Goal: Information Seeking & Learning: Learn about a topic

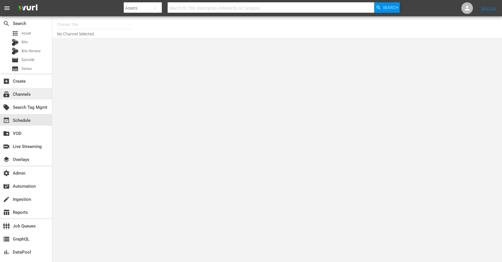
click at [30, 90] on div "subscriptions Channels" at bounding box center [26, 94] width 52 height 12
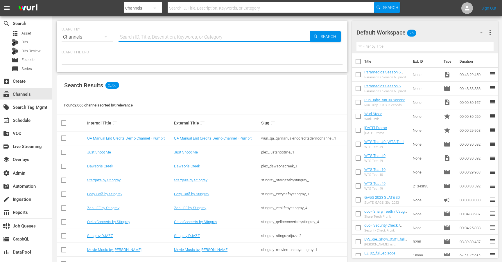
click at [169, 39] on input "text" at bounding box center [214, 37] width 191 height 14
type input "fifa_2"
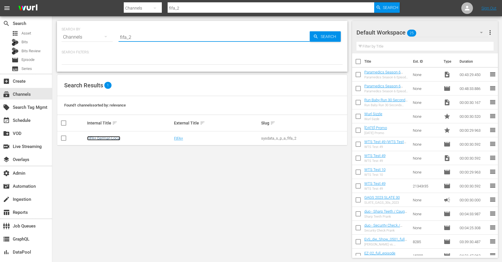
click at [115, 139] on link "FIFA+ German Local" at bounding box center [103, 138] width 33 height 4
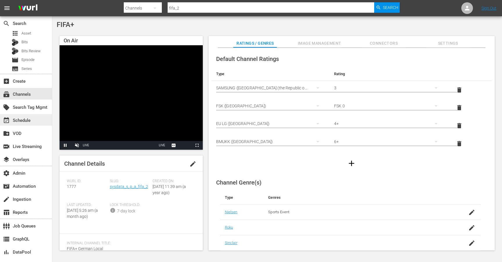
click at [24, 120] on div "event_available Schedule" at bounding box center [16, 119] width 33 height 5
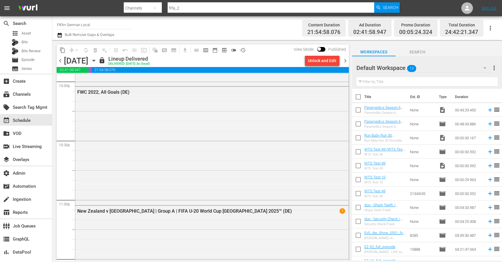
scroll to position [2613, 0]
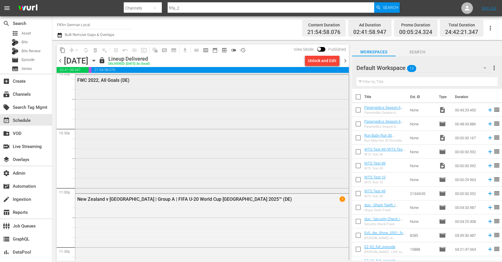
click at [205, 123] on div "FWC 2022, All Goals (DE)" at bounding box center [211, 133] width 273 height 117
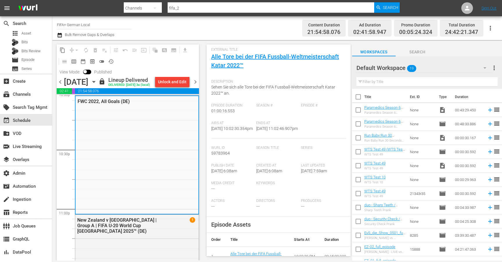
scroll to position [22, 0]
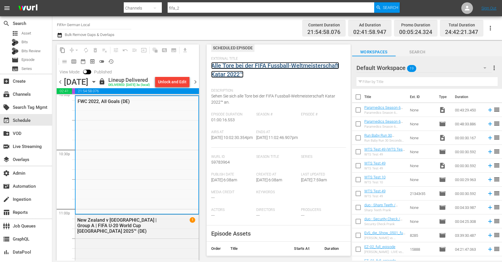
click at [276, 66] on link "Alle Tore bei der FIFA Fussball-Weltmeisterschaft Katar 2022™" at bounding box center [275, 70] width 128 height 16
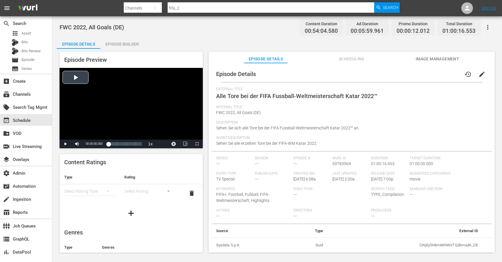
click at [77, 80] on div "Video Player" at bounding box center [131, 104] width 143 height 72
click at [108, 144] on div "00:00:01.148" at bounding box center [108, 144] width 0 height 6
click at [130, 142] on div "Loaded : 12.03% 00:38:04.138 Alle Tore bei der FIFA Fussball-Weltmeisterschaft …" at bounding box center [124, 144] width 33 height 6
click at [138, 144] on div "00:53:24.139 Alle Tore bei der FIFA Fussball-Weltmeisterschaft Katar 2022™ (4/4)" at bounding box center [138, 144] width 0 height 6
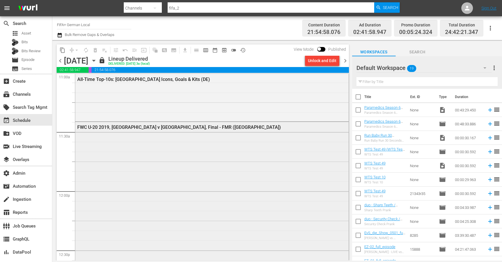
scroll to position [1305, 0]
click at [26, 102] on div "local_offer Search Tag Mgmt" at bounding box center [26, 107] width 52 height 12
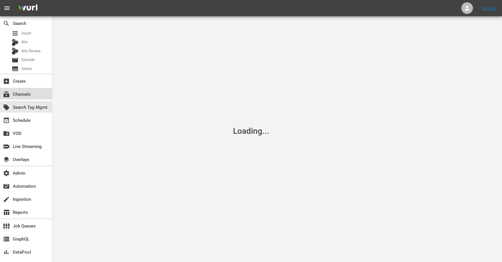
click at [29, 93] on div "subscriptions Channels" at bounding box center [16, 93] width 33 height 5
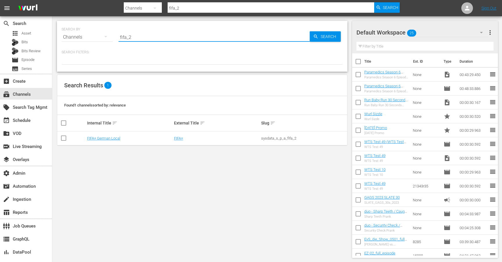
click at [144, 33] on input "fifa_2" at bounding box center [214, 37] width 191 height 14
type input "loveafterlockup"
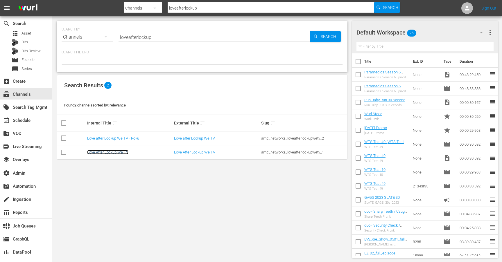
click at [113, 153] on link "Love After Lockup We TV" at bounding box center [107, 152] width 41 height 4
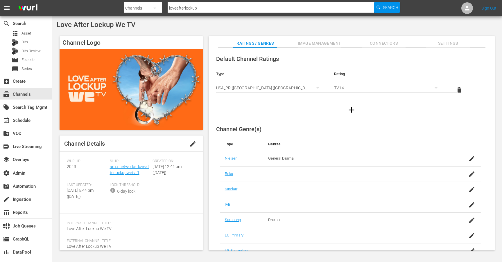
click at [6, 127] on div "create_new_folder VOD" at bounding box center [26, 133] width 52 height 13
click at [11, 121] on div "event_available Schedule" at bounding box center [16, 119] width 33 height 5
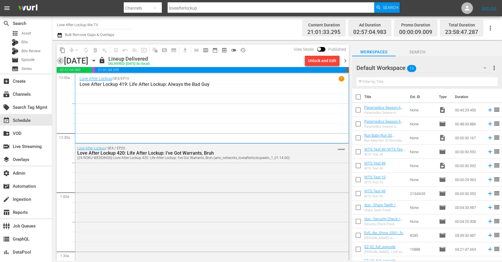
click at [60, 62] on span "chevron_left" at bounding box center [60, 60] width 7 height 7
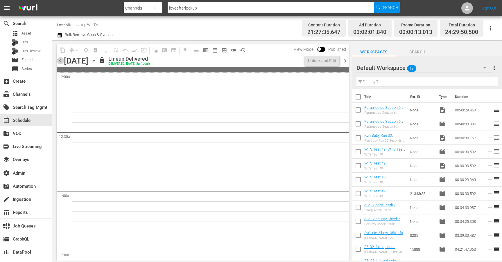
click at [60, 62] on span "chevron_left" at bounding box center [60, 60] width 7 height 7
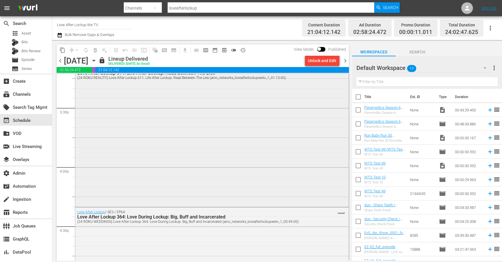
scroll to position [1807, 0]
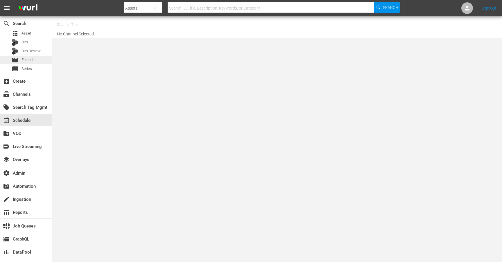
click at [31, 60] on span "Episode" at bounding box center [28, 60] width 13 height 6
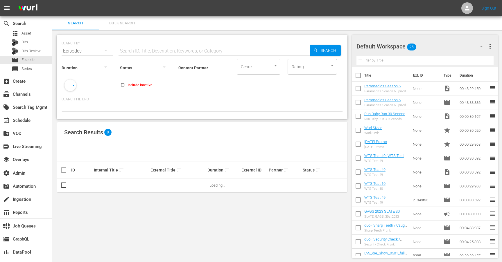
click at [160, 49] on input "text" at bounding box center [214, 51] width 191 height 14
paste input "AMCNVR0000069954"
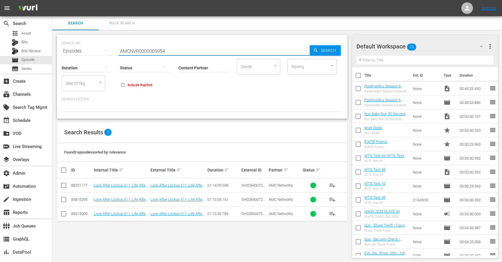
click at [153, 49] on input "AMCNVR0000069954" at bounding box center [214, 51] width 191 height 14
paste input "3662"
click at [321, 47] on span "Search" at bounding box center [330, 50] width 22 height 10
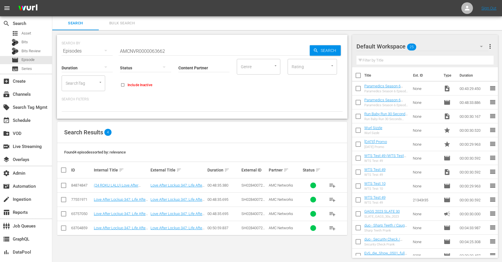
click at [155, 53] on input "AMCNVR0000063662" at bounding box center [214, 51] width 191 height 14
paste input "3"
click at [332, 49] on span "Search" at bounding box center [330, 50] width 22 height 10
click at [160, 56] on div "Status" at bounding box center [145, 64] width 51 height 21
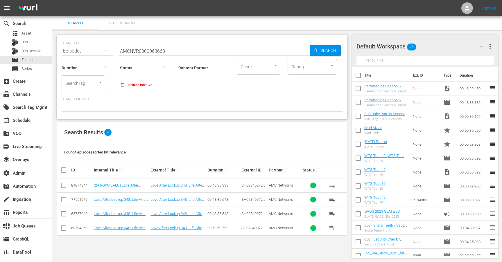
click at [161, 53] on input "AMCNVR0000063663" at bounding box center [214, 51] width 191 height 14
paste input "2"
click at [334, 50] on span "Search" at bounding box center [330, 50] width 22 height 10
click at [157, 51] on input "AMCNVR0000063662" at bounding box center [214, 51] width 191 height 14
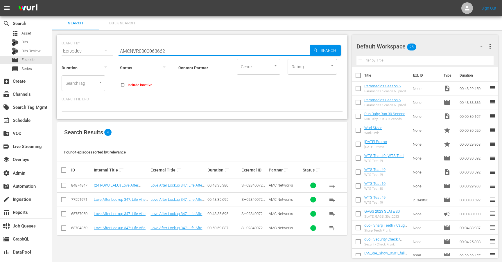
click at [157, 51] on input "AMCNVR0000063662" at bounding box center [214, 51] width 191 height 14
paste input "3"
click at [326, 50] on span "Search" at bounding box center [330, 50] width 22 height 10
click at [151, 50] on input "AMCNVR0000063663" at bounding box center [214, 51] width 191 height 14
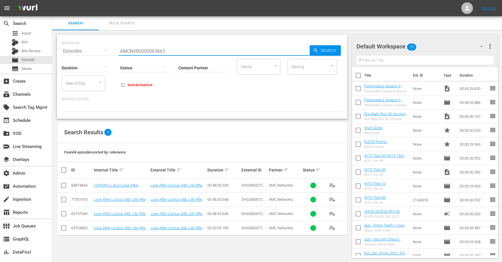
paste input "4"
click at [328, 51] on span "Search" at bounding box center [330, 50] width 22 height 10
click at [173, 51] on input "AMCNVR0000063664" at bounding box center [214, 51] width 191 height 14
paste input "8"
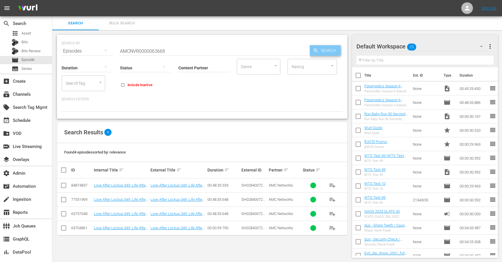
click at [332, 51] on span "Search" at bounding box center [330, 50] width 22 height 10
click at [187, 48] on input "AMCNVR0000063668" at bounding box center [214, 51] width 191 height 14
paste input "74"
click at [334, 48] on span "Search" at bounding box center [330, 50] width 22 height 10
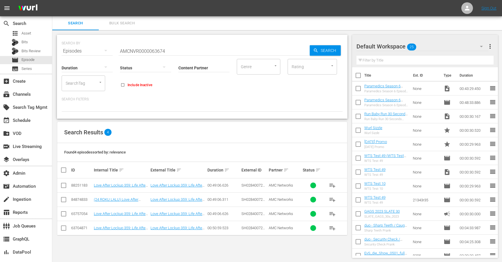
click at [148, 57] on div "Status" at bounding box center [145, 64] width 51 height 21
click at [149, 53] on input "AMCNVR0000063674" at bounding box center [214, 51] width 191 height 14
paste input "5837"
click at [317, 51] on icon "button" at bounding box center [315, 50] width 5 height 5
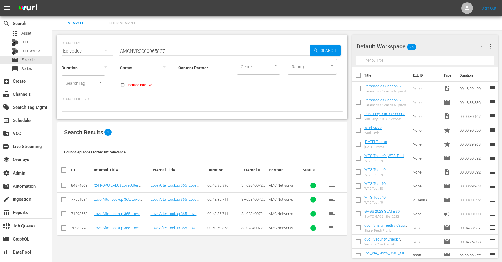
click at [161, 53] on input "AMCNVR0000065837" at bounding box center [214, 51] width 191 height 14
paste input "6"
type input "AMCNVR0000065836"
click at [322, 48] on span "Search" at bounding box center [330, 50] width 22 height 10
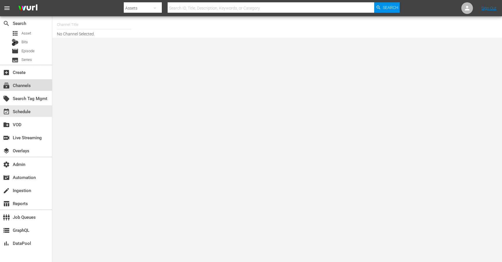
click at [37, 83] on div "subscriptions Channels" at bounding box center [26, 85] width 52 height 12
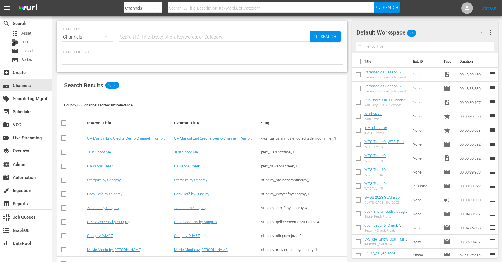
click at [151, 36] on input "text" at bounding box center [214, 37] width 191 height 14
type input "loveafterlockup"
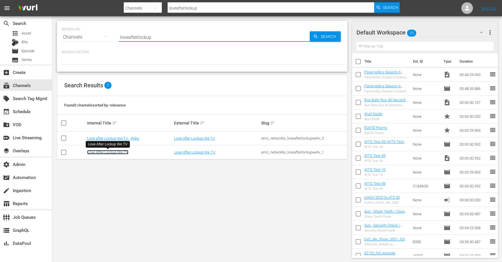
click at [111, 153] on link "Love After Lockup We TV" at bounding box center [107, 152] width 41 height 4
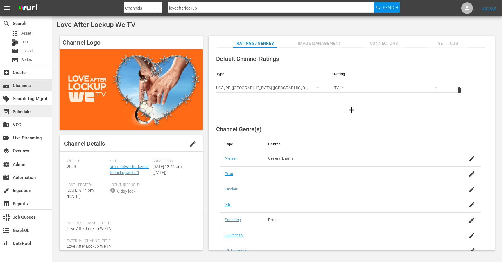
click at [26, 113] on div "event_available Schedule" at bounding box center [16, 110] width 33 height 5
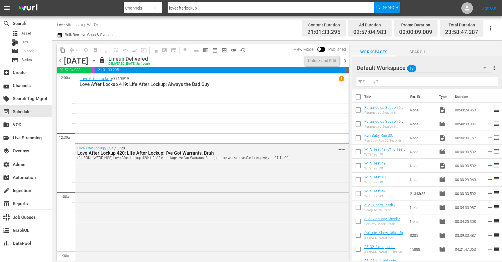
click at [58, 62] on span "chevron_left" at bounding box center [60, 60] width 7 height 7
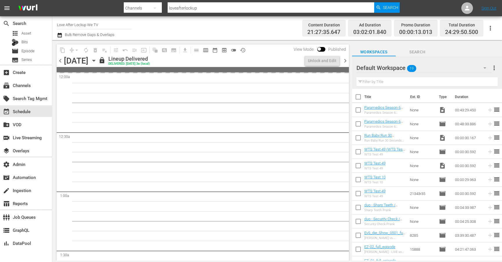
click at [58, 62] on span "chevron_left" at bounding box center [60, 60] width 7 height 7
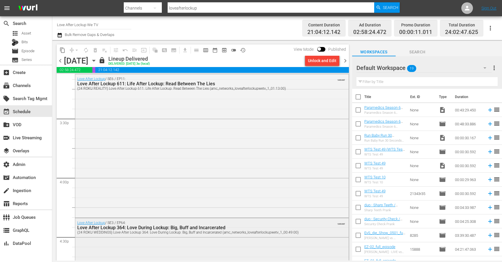
scroll to position [1785, 0]
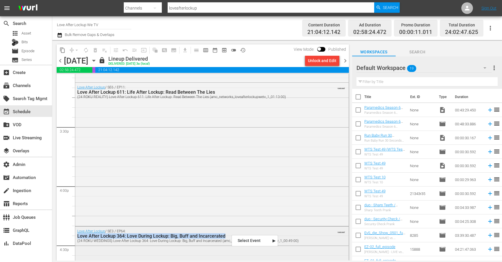
drag, startPoint x: 232, startPoint y: 235, endPoint x: 77, endPoint y: 235, distance: 154.9
click at [77, 235] on div "Love After Lockup / SE3 / EP64: Love After Lockup 364: Love During Lockup: Big,…" at bounding box center [211, 236] width 273 height 18
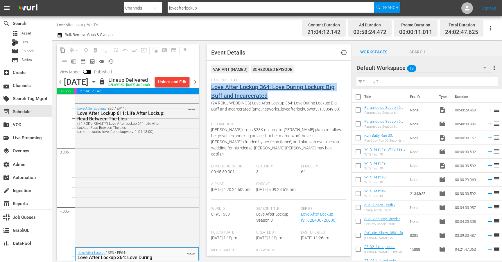
drag, startPoint x: 278, startPoint y: 96, endPoint x: 212, endPoint y: 88, distance: 66.8
click at [212, 88] on div "External Title Love After Lockup 364: Love During Lockup: Big, Buff and Incarce…" at bounding box center [278, 98] width 135 height 41
copy link "Love After Lockup 364: Love During Lockup: Big, Buff and Incarcerated"
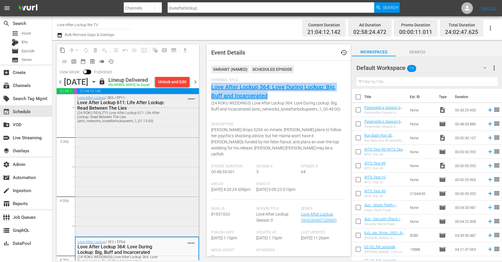
scroll to position [1794, 0]
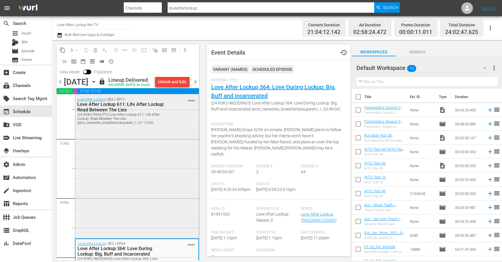
click at [153, 159] on div "Love After Lockup / SE6 / EP11: Love After Lockup 611: Life After Lockup: Read …" at bounding box center [137, 166] width 124 height 142
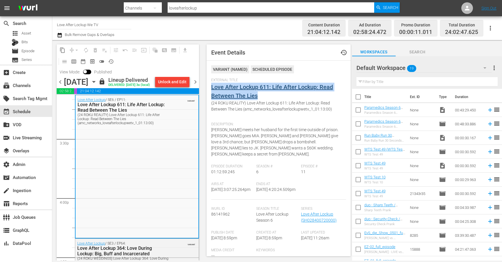
drag, startPoint x: 267, startPoint y: 95, endPoint x: 212, endPoint y: 87, distance: 56.3
click at [212, 87] on div "External Title Love After Lockup 611: Life After Lockup: Read Between The Lies …" at bounding box center [278, 98] width 135 height 41
copy link "Love After Lockup 611: Life After Lockup: Read Between The Lies"
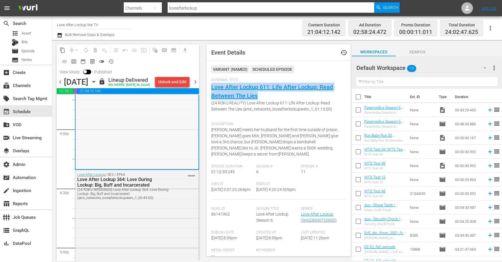
scroll to position [1867, 0]
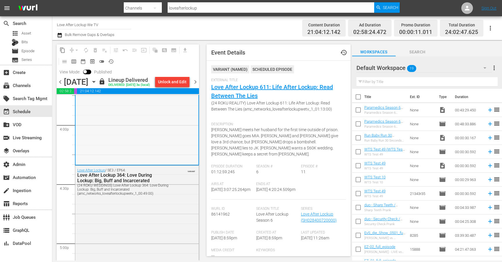
click at [149, 211] on div "Love After Lockup / SE3 / EP64: Love After Lockup 364: Love During Lockup: Big,…" at bounding box center [137, 213] width 124 height 95
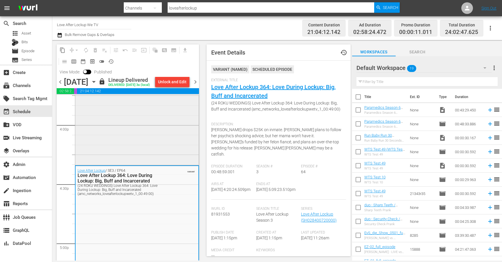
click at [144, 137] on div "Love After Lockup / SE6 / EP11: Love After Lockup 611: Life After Lockup: Read …" at bounding box center [137, 93] width 124 height 142
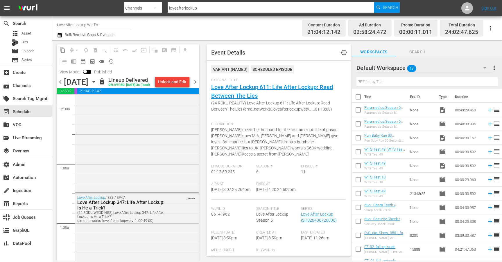
scroll to position [0, 0]
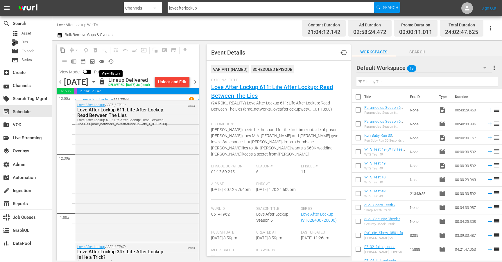
click at [115, 60] on button "history_outlined" at bounding box center [110, 61] width 9 height 9
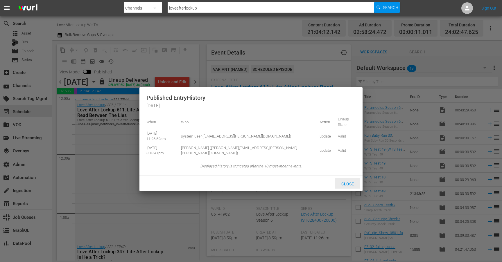
click at [351, 178] on div "Close" at bounding box center [348, 183] width 26 height 11
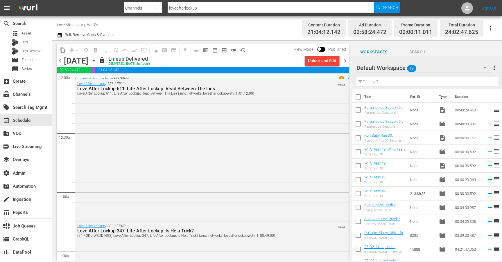
scroll to position [1807, 0]
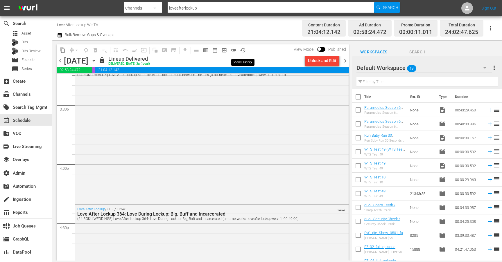
click at [243, 48] on span "history_outlined" at bounding box center [243, 50] width 6 height 6
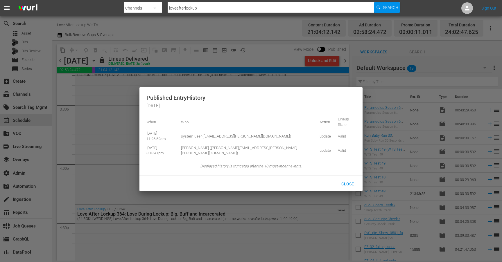
drag, startPoint x: 145, startPoint y: 129, endPoint x: 185, endPoint y: 126, distance: 39.6
click at [185, 126] on div "Published Entry History 2025-09-25 When Who Action Lineup State 9/25/25 @ 11:26…" at bounding box center [250, 131] width 223 height 89
click at [178, 129] on td "[DATE] 11:26:52am" at bounding box center [161, 136] width 31 height 14
drag, startPoint x: 185, startPoint y: 129, endPoint x: 146, endPoint y: 129, distance: 38.7
click at [146, 129] on div "Published Entry History 2025-09-25 When Who Action Lineup State 9/25/25 @ 11:26…" at bounding box center [250, 131] width 223 height 89
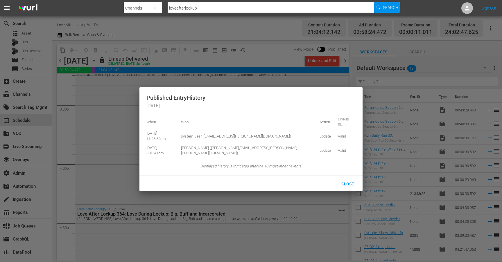
click at [149, 130] on td "[DATE] 11:26:52am" at bounding box center [161, 136] width 31 height 14
click at [346, 182] on span "Close" at bounding box center [348, 184] width 22 height 5
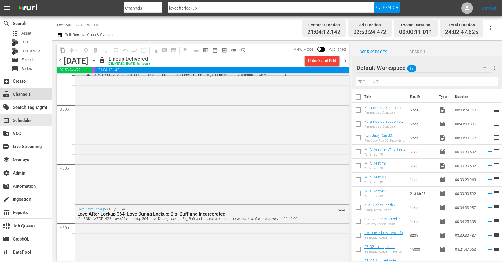
click at [35, 90] on div "subscriptions Channels" at bounding box center [26, 94] width 52 height 12
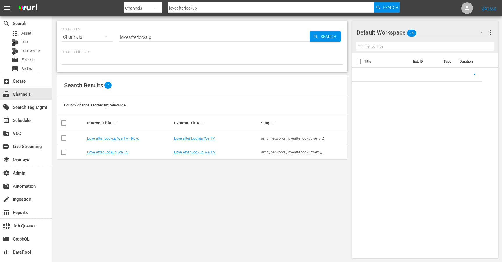
click at [184, 34] on input "loveafterlockup" at bounding box center [214, 37] width 191 height 14
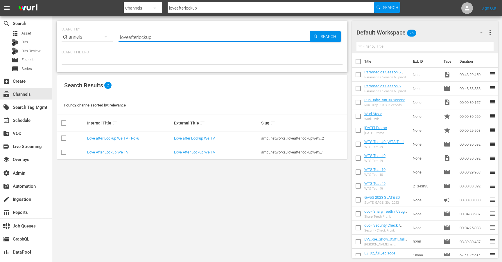
click at [184, 34] on input "loveafterlockup" at bounding box center [214, 37] width 191 height 14
type input "careco"
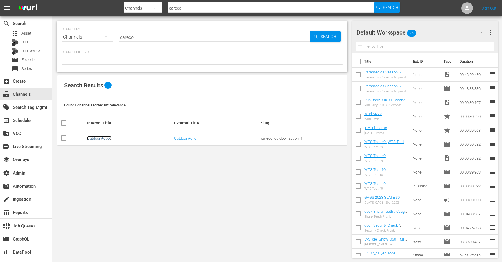
click at [92, 137] on link "Outdoor Action" at bounding box center [99, 138] width 24 height 4
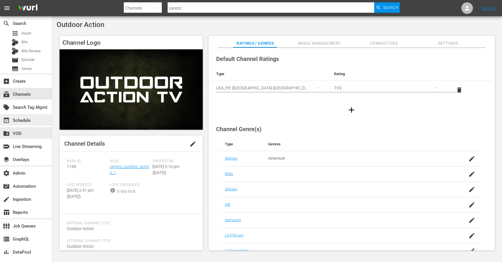
click at [33, 120] on div "event_available Schedule" at bounding box center [26, 120] width 52 height 12
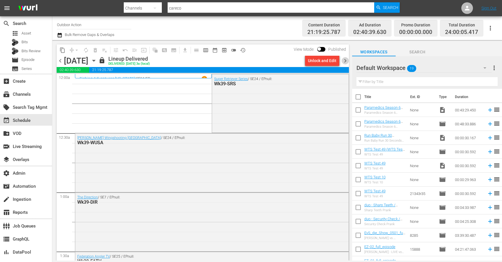
click at [344, 63] on span "chevron_right" at bounding box center [345, 60] width 7 height 7
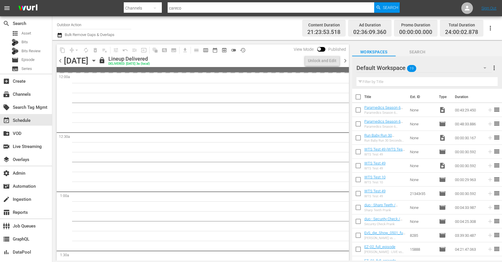
click at [345, 62] on span "chevron_right" at bounding box center [345, 60] width 7 height 7
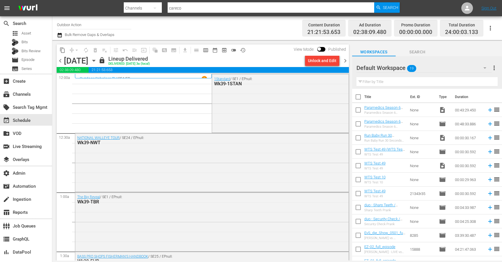
click at [347, 60] on span "chevron_right" at bounding box center [345, 60] width 7 height 7
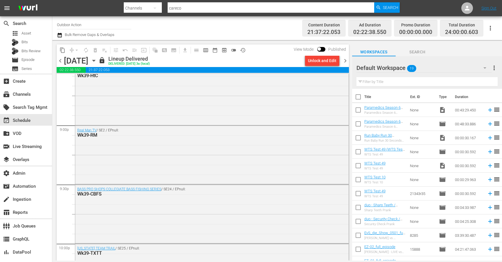
scroll to position [2440, 0]
click at [204, 149] on div "Real Man TV / SE2 / EPnull: Wk39-RM" at bounding box center [211, 153] width 273 height 58
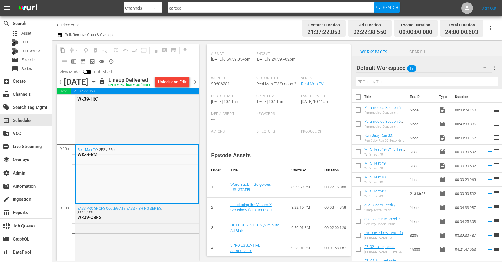
scroll to position [0, 0]
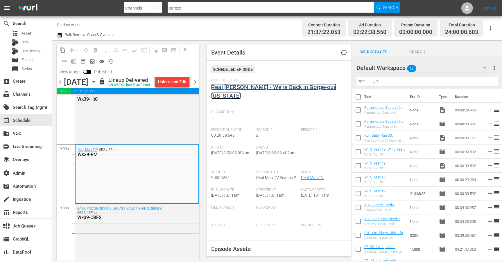
click at [251, 89] on link "Real Mann - We’re Back in Gorge-ous Colorado" at bounding box center [273, 92] width 125 height 16
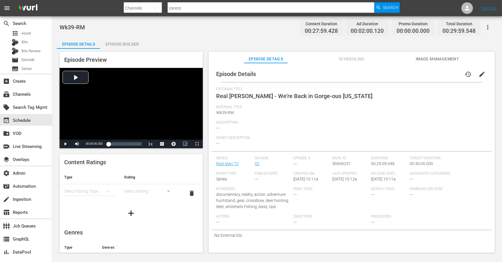
click at [128, 45] on div "Episode Builder" at bounding box center [122, 44] width 44 height 14
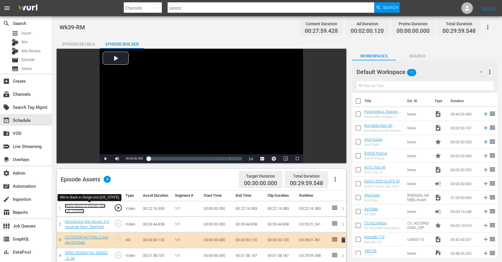
click at [92, 207] on link "We’re Back in Gorge-ous Colorado" at bounding box center [85, 209] width 41 height 10
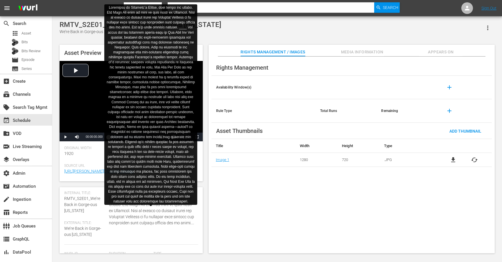
scroll to position [23, 0]
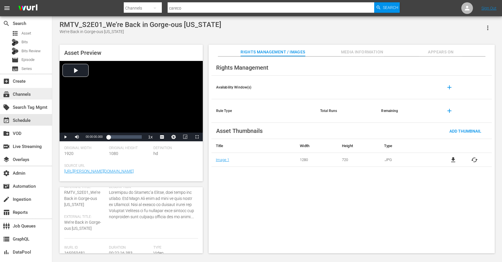
click at [30, 92] on div "subscriptions Channels" at bounding box center [16, 93] width 33 height 5
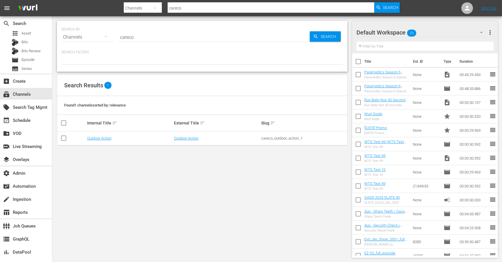
click at [181, 7] on input "careco" at bounding box center [271, 8] width 207 height 14
type input "fif"
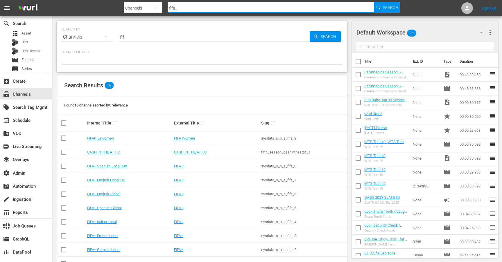
type input "fifa_1"
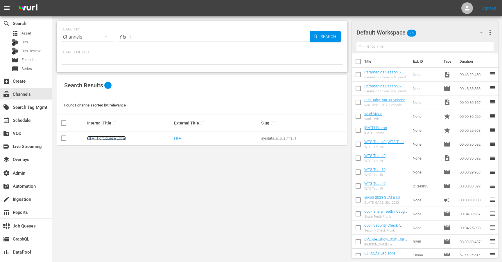
click at [104, 137] on link "FIFA+ Portuguese Local" at bounding box center [106, 138] width 39 height 4
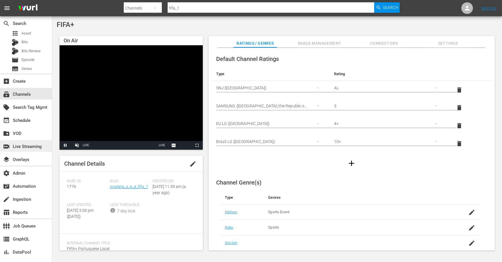
click at [25, 144] on div "switch_video Live Streaming" at bounding box center [16, 145] width 33 height 5
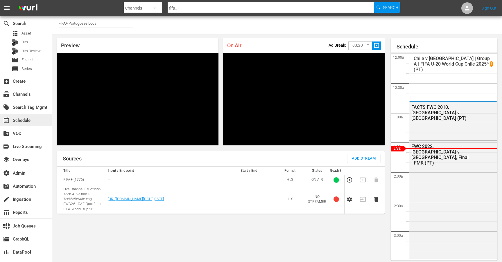
click at [22, 121] on div "event_available Schedule" at bounding box center [16, 119] width 33 height 5
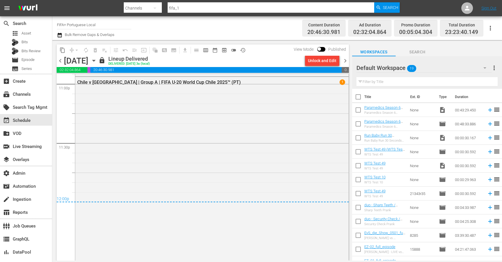
scroll to position [2755, 0]
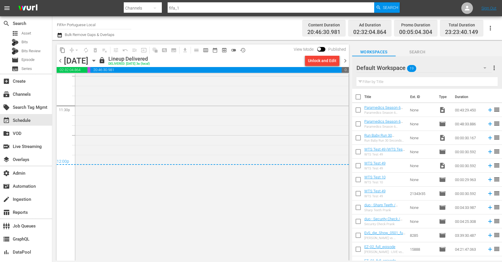
click at [347, 62] on span "chevron_right" at bounding box center [345, 60] width 7 height 7
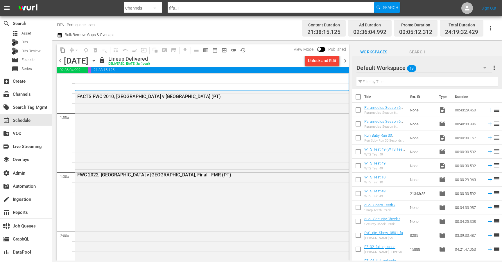
scroll to position [80, 0]
click at [300, 156] on div "FACTS FWC 2010, Netherlands v Spain (PT)" at bounding box center [211, 129] width 273 height 77
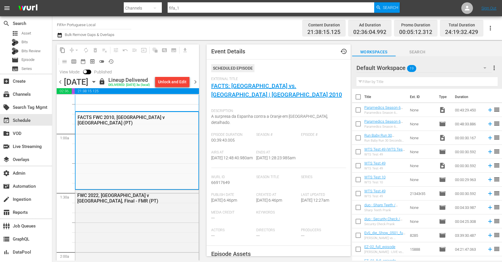
scroll to position [0, 0]
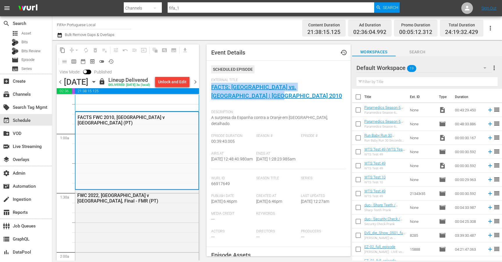
click at [248, 96] on div "External Title FACTS: Países Baixos vs. Espanha | África do Sul 2010" at bounding box center [278, 92] width 135 height 29
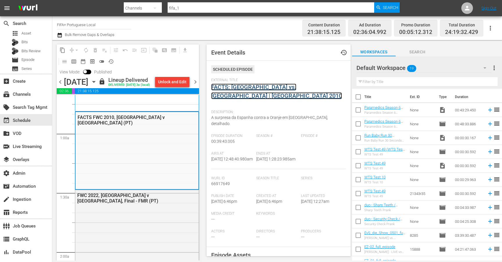
click at [249, 88] on link "FACTS: Países Baixos vs. Espanha | África do Sul 2010" at bounding box center [276, 92] width 131 height 16
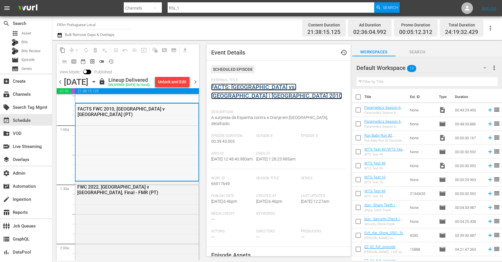
scroll to position [88, 0]
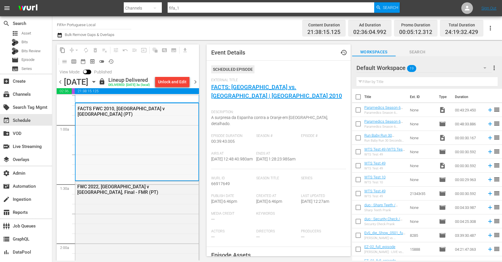
click at [157, 154] on div "FACTS FWC 2010, Netherlands v Spain (PT)" at bounding box center [137, 141] width 123 height 77
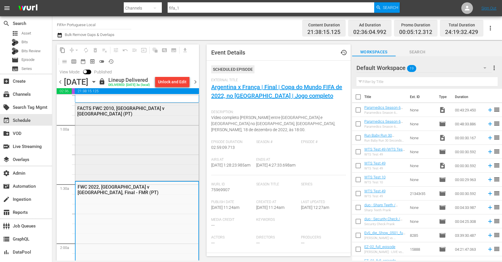
click at [156, 169] on div "FACTS FWC 2010, Netherlands v Spain (PT)" at bounding box center [137, 141] width 124 height 77
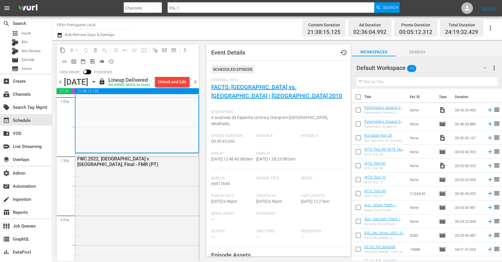
scroll to position [121, 0]
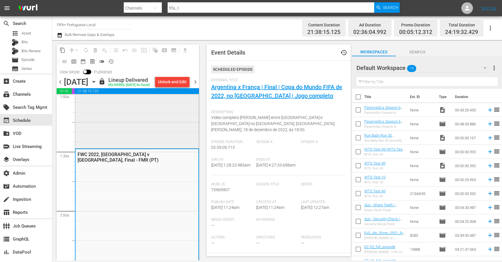
click at [158, 138] on div "FACTS FWC 2010, Netherlands v Spain (PT)" at bounding box center [137, 109] width 124 height 77
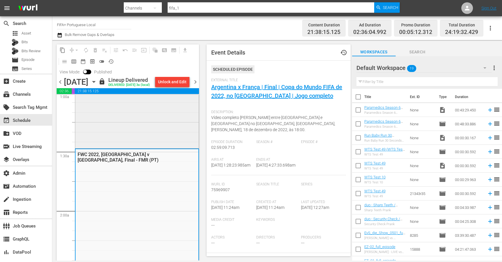
click at [158, 145] on div "FACTS FWC 2010, Netherlands v Spain (PT)" at bounding box center [137, 109] width 124 height 77
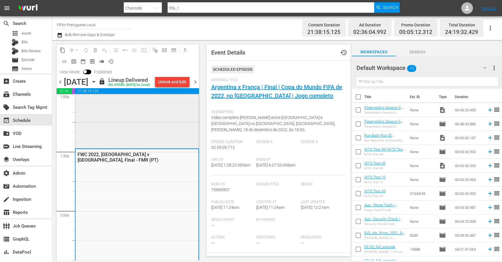
click at [154, 144] on div "FACTS FWC 2010, Netherlands v Spain (PT)" at bounding box center [137, 109] width 124 height 77
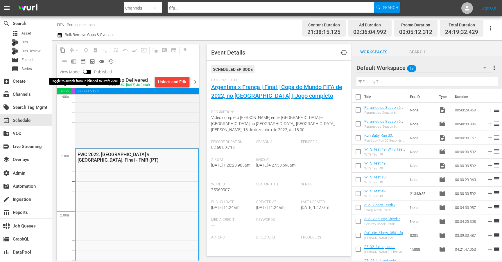
click at [86, 72] on input "checkbox" at bounding box center [85, 73] width 12 height 4
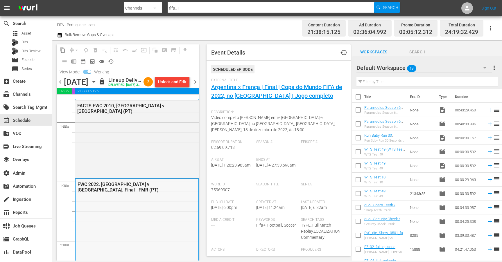
scroll to position [92, 0]
click at [89, 74] on input "checkbox" at bounding box center [89, 73] width 12 height 4
checkbox input "false"
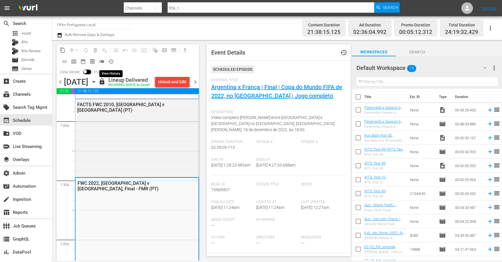
click at [108, 62] on span "history_outlined" at bounding box center [111, 62] width 6 height 6
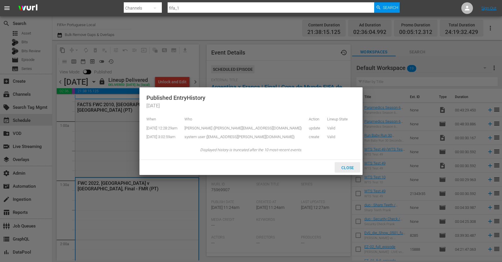
click at [344, 171] on div "Close" at bounding box center [348, 167] width 26 height 11
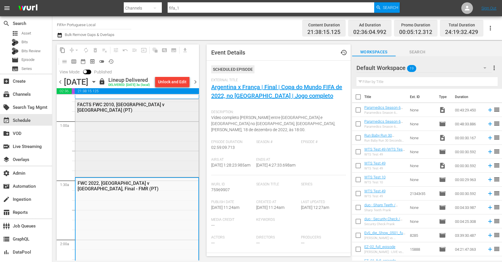
click at [169, 157] on div "FACTS FWC 2010, Netherlands v Spain (PT)" at bounding box center [137, 137] width 124 height 77
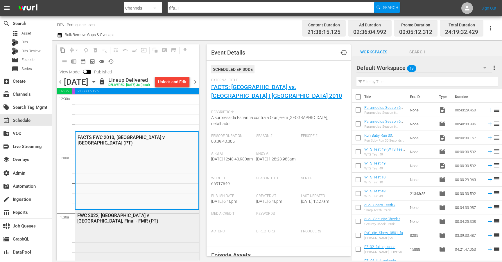
scroll to position [65, 0]
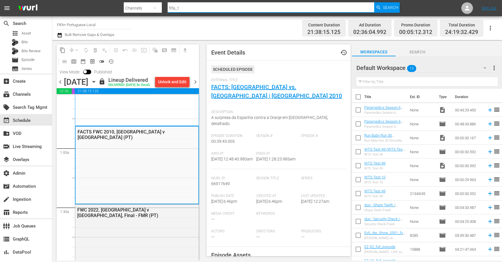
click at [205, 7] on input "fifa_1" at bounding box center [271, 8] width 207 height 14
click at [209, 7] on input "fifa_1" at bounding box center [271, 8] width 207 height 14
type input "fifa_2"
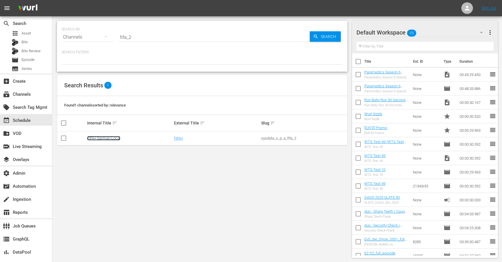
click at [116, 138] on link "FIFA+ German Local" at bounding box center [103, 138] width 33 height 4
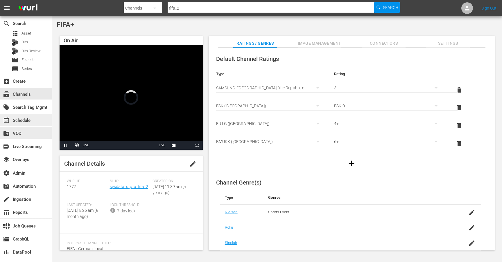
click at [38, 124] on div "event_available Schedule" at bounding box center [26, 120] width 52 height 12
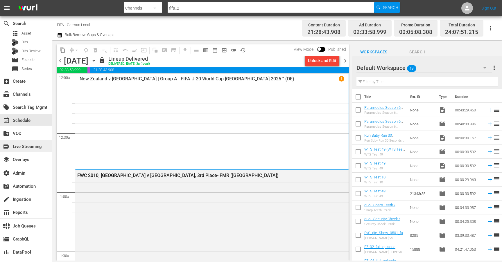
click at [26, 146] on div "switch_video Live Streaming" at bounding box center [16, 145] width 33 height 5
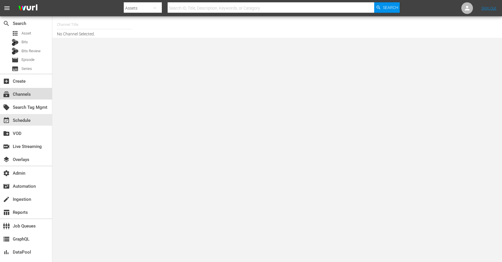
click at [28, 90] on div "subscriptions Channels" at bounding box center [26, 94] width 52 height 12
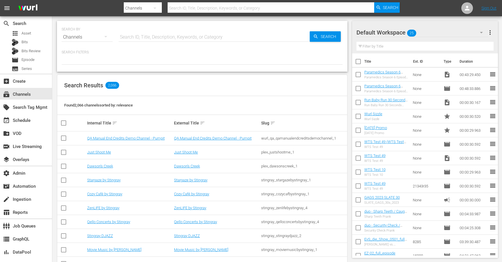
click at [194, 13] on div at bounding box center [262, 14] width 276 height 2
click at [195, 9] on input "text" at bounding box center [271, 8] width 207 height 14
type input "fifa_1"
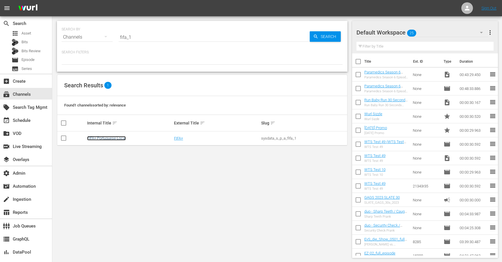
click at [112, 139] on link "FIFA+ Portuguese Local" at bounding box center [106, 138] width 39 height 4
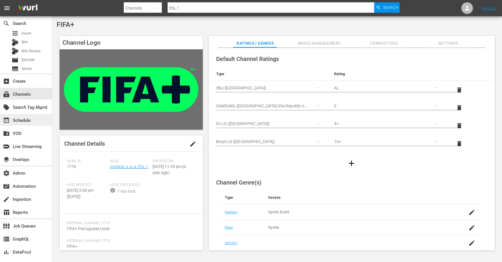
click at [37, 116] on div "event_available Schedule" at bounding box center [26, 120] width 52 height 12
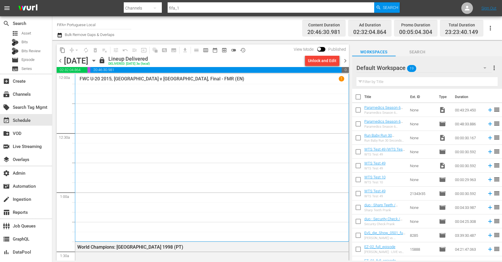
click at [346, 61] on span "chevron_right" at bounding box center [345, 60] width 7 height 7
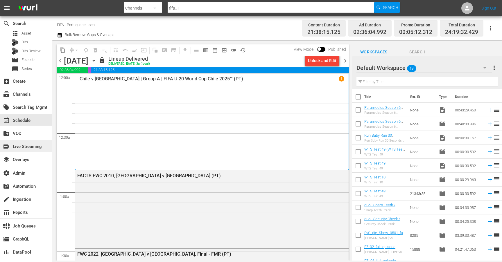
click at [22, 149] on div "switch_video Live Streaming" at bounding box center [16, 145] width 33 height 5
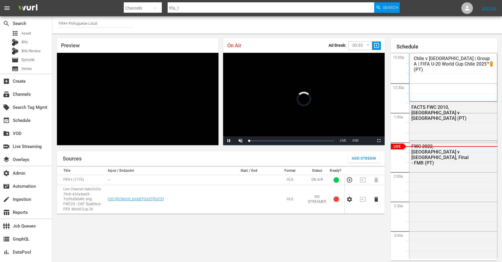
scroll to position [5, 0]
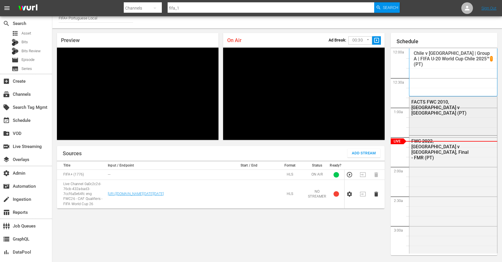
click at [436, 117] on div "FACTS FWC 2010, [GEOGRAPHIC_DATA] v [GEOGRAPHIC_DATA] (PT)" at bounding box center [453, 115] width 88 height 37
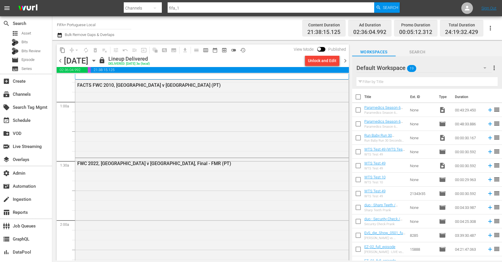
scroll to position [95, 0]
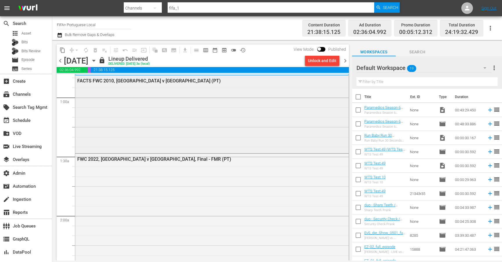
click at [262, 112] on div "FACTS FWC 2010, [GEOGRAPHIC_DATA] v [GEOGRAPHIC_DATA] (PT)" at bounding box center [211, 114] width 273 height 77
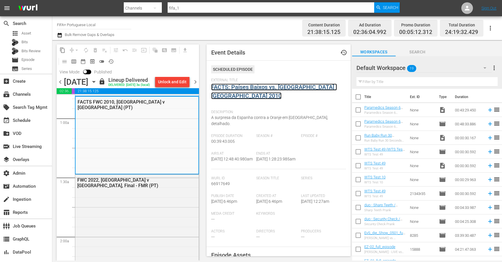
click at [268, 88] on link "FACTS: Países Baixos vs. [GEOGRAPHIC_DATA] | [GEOGRAPHIC_DATA] 2010" at bounding box center [274, 92] width 126 height 16
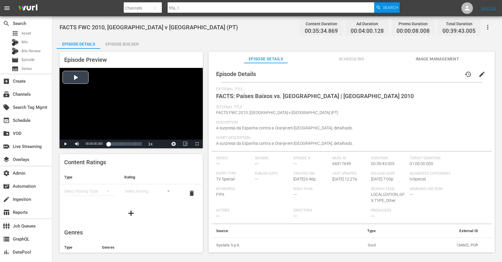
click at [78, 78] on div "Video Player" at bounding box center [131, 104] width 143 height 72
click at [139, 144] on div "Loaded : 1.68% 00:36:34.873 FACTS: [GEOGRAPHIC_DATA] vs. Espanha | [GEOGRAPHIC_…" at bounding box center [124, 144] width 33 height 6
click at [197, 144] on span "Video Player" at bounding box center [197, 144] width 0 height 0
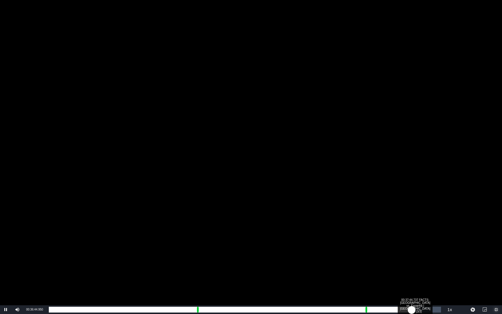
click at [421, 262] on div "Loaded : 92.00% 00:37:44.737 FACTS: [GEOGRAPHIC_DATA] vs. Espanha | [GEOGRAPHIC…" at bounding box center [245, 310] width 392 height 6
click at [430, 262] on div "00:38:34.162 FACTS: [GEOGRAPHIC_DATA] vs. Espanha | [GEOGRAPHIC_DATA] 2010 (3/3)" at bounding box center [430, 310] width 0 height 6
click at [434, 262] on div "Loaded : 97.34% 00:39:04.170 FACTS: [GEOGRAPHIC_DATA] vs. Espanha | [GEOGRAPHIC…" at bounding box center [245, 310] width 392 height 6
click at [439, 262] on div "00:34:55.967" at bounding box center [244, 310] width 390 height 6
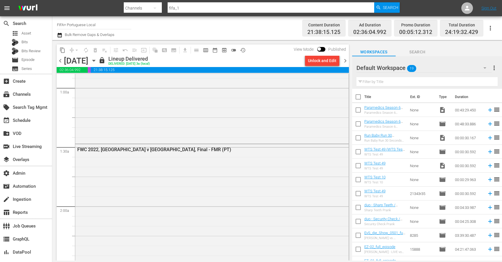
scroll to position [107, 0]
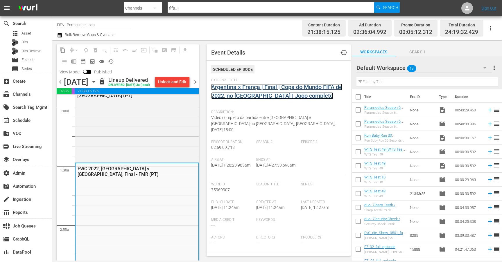
click at [255, 87] on link "Argentina x França | Final | Copa do Mundo FIFA de 2022, no Qatar | Jogo comple…" at bounding box center [276, 92] width 131 height 16
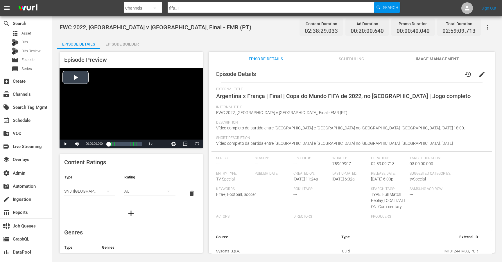
click at [74, 77] on div "Video Player" at bounding box center [131, 104] width 143 height 72
click at [197, 144] on span "Video Player" at bounding box center [197, 144] width 0 height 0
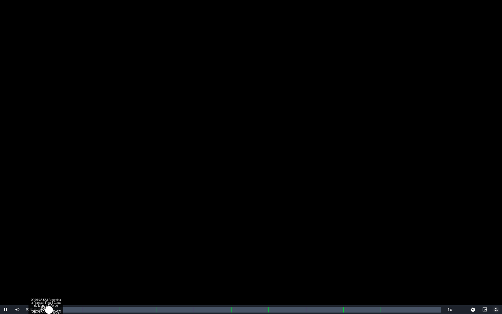
click at [49, 262] on div "00:00:03.901" at bounding box center [49, 310] width 0 height 6
click at [52, 262] on div "00:01:36.068" at bounding box center [50, 310] width 3 height 6
click at [54, 262] on div "00:02:15.635" at bounding box center [51, 310] width 5 height 6
click at [65, 262] on div "00:07:25.914 Argentina x França | Final | Copa do Mundo FIFA de 2022, no Qatar …" at bounding box center [65, 310] width 0 height 6
click at [70, 262] on div "Loaded : 4.74% 00:09:49.243 Argentina x França | Final | Copa do Mundo FIFA de …" at bounding box center [245, 310] width 392 height 6
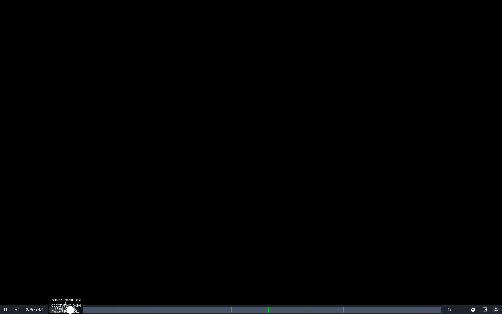
click at [70, 262] on div "00:09:49.568" at bounding box center [60, 310] width 22 height 6
click at [73, 262] on div "00:10:52.981" at bounding box center [61, 310] width 24 height 6
click at [90, 262] on div "Loaded : 8.02% 00:18:50.710 Argentina x França | Final | Copa do Mundo FIFA de …" at bounding box center [245, 310] width 392 height 6
click at [90, 262] on div "00:16:47.637" at bounding box center [69, 310] width 41 height 6
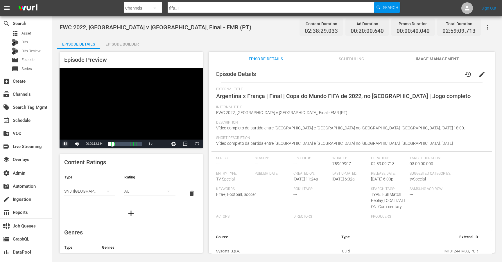
click at [65, 144] on span "Video Player" at bounding box center [65, 144] width 0 height 0
drag, startPoint x: 113, startPoint y: 144, endPoint x: 110, endPoint y: 144, distance: 3.5
click at [110, 144] on div "00:18:08.383" at bounding box center [109, 144] width 3 height 6
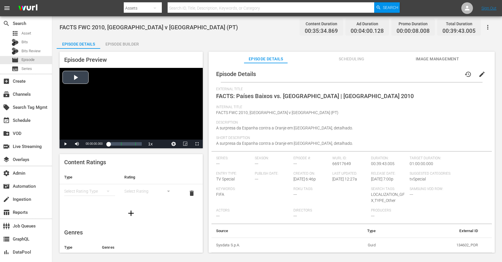
click at [81, 78] on div "Video Player" at bounding box center [131, 104] width 143 height 72
click at [197, 144] on span "Video Player" at bounding box center [197, 144] width 0 height 0
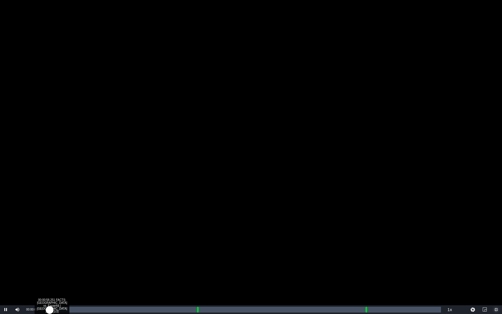
click at [60, 262] on div "Loaded : 1.12% 00:00:58.251 FACTS: [GEOGRAPHIC_DATA] vs. Espanha | [GEOGRAPHIC_…" at bounding box center [245, 310] width 392 height 6
click at [64, 262] on div "Loaded : 3.37% 00:01:35.320 FACTS: Países Baixos vs. Espanha | [GEOGRAPHIC_DATA…" at bounding box center [245, 310] width 392 height 6
click at [77, 262] on div "00:02:52.988 FACTS: [GEOGRAPHIC_DATA] vs. Espanha | [GEOGRAPHIC_DATA] 2010 (1/3)" at bounding box center [77, 310] width 0 height 6
click at [94, 262] on div "Loaded : 8.43% 00:04:35.369 FACTS: [GEOGRAPHIC_DATA] vs. Espanha | [GEOGRAPHIC_…" at bounding box center [245, 310] width 392 height 6
click at [100, 262] on div "00:05:12.438 FACTS: Países Baixos vs. Espanha | África do Sul 2010 (1/3)" at bounding box center [100, 310] width 0 height 6
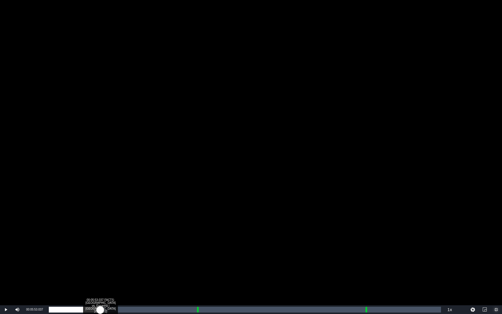
click at [107, 262] on div "Loaded : 15.19% 00:05:53.037 FACTS: Países Baixos vs. Espanha | África do Sul 2…" at bounding box center [245, 310] width 392 height 6
click at [113, 262] on div "Loaded : 16.59% 00:06:30.106 FACTS: Países Baixos vs. Espanha | África do Sul 2…" at bounding box center [245, 310] width 392 height 6
click at [120, 262] on div "Loaded : 18.57% 00:07:10.706 FACTS: Países Baixos vs. Espanha | África do Sul 2…" at bounding box center [245, 310] width 392 height 6
click at [125, 262] on div "Loaded : 21.10% 00:07:42.479 FACTS: Países Baixos vs. Espanha | África do Sul 2…" at bounding box center [245, 310] width 392 height 6
click at [131, 262] on div "00:08:17.783 FACTS: Países Baixos vs. Espanha | África do Sul 2010 (1/3)" at bounding box center [131, 310] width 0 height 6
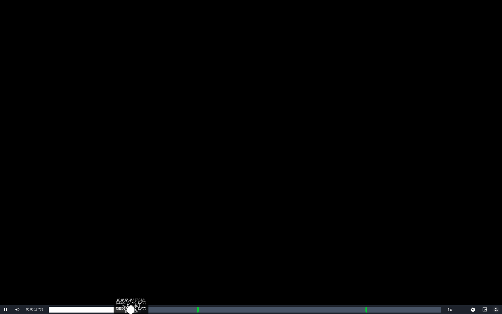
click at [137, 262] on div "Loaded : 23.35% 00:08:58.382 FACTS: Países Baixos vs. Espanha | África do Sul 2…" at bounding box center [245, 310] width 392 height 6
click at [143, 262] on div "Loaded : 25.31% 00:09:33.686 FACTS: Países Baixos vs. Espanha | África do Sul 2…" at bounding box center [245, 310] width 392 height 6
click at [149, 262] on div "Loaded : 27.01% 00:10:10.755 FACTS: Países Baixos vs. Espanha | África do Sul 2…" at bounding box center [245, 310] width 392 height 6
click at [154, 262] on div "00:10:40.763 FACTS: Países Baixos vs. Espanha | África do Sul 2010 (1/3)" at bounding box center [154, 310] width 0 height 6
click at [160, 262] on div "Loaded : 30.10% 00:11:16.067 FACTS: Países Baixos vs. Espanha | África do Sul 2…" at bounding box center [245, 310] width 392 height 6
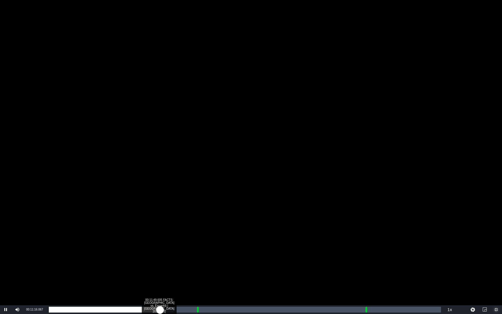
click at [166, 262] on div "00:11:49.605 FACTS: Países Baixos vs. Espanha | África do Sul 2010 (1/3)" at bounding box center [166, 310] width 0 height 6
click at [171, 262] on div "Loaded : 33.48% 00:12:23.144 FACTS: Países Baixos vs. Espanha | África do Sul 2…" at bounding box center [245, 310] width 392 height 6
click at [178, 262] on div "00:13:03.743 FACTS: Países Baixos vs. Espanha | África do Sul 2010 (1/3)" at bounding box center [178, 310] width 0 height 6
click at [178, 262] on div "00:13:04.018" at bounding box center [113, 310] width 129 height 6
click at [187, 262] on div "00:14:01.995 FACTS: Países Baixos vs. Espanha | África do Sul 2010 (1/3)" at bounding box center [187, 310] width 0 height 6
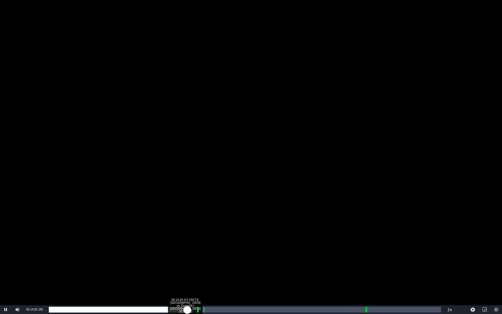
click at [187, 262] on div "00:14:02.255" at bounding box center [118, 310] width 139 height 6
click at [195, 262] on div "00:14:29.223" at bounding box center [122, 310] width 146 height 6
click at [211, 262] on div "00:16:24.975 ADSlates_FIFA+_Rebrand (PT)" at bounding box center [211, 310] width 0 height 6
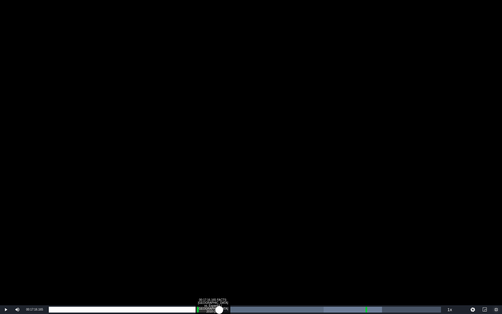
click at [219, 262] on div "Loaded : 84.97% 00:17:16.165 FACTS: Países Baixos vs. Espanha | África do Sul 2…" at bounding box center [245, 310] width 392 height 6
click at [225, 262] on div "Loaded : 43.32% 00:17:47.939 FACTS: Países Baixos vs. Espanha | África do Sul 2…" at bounding box center [245, 310] width 392 height 6
click at [232, 262] on div "Loaded : 45.01% 00:18:30.303 FACTS: Países Baixos vs. Espanha | África do Sul 2…" at bounding box center [245, 310] width 392 height 6
click at [237, 262] on div "Loaded : 47.26% 00:18:58.546 FACTS: Países Baixos vs. Espanha | África do Sul 2…" at bounding box center [245, 310] width 392 height 6
click at [245, 262] on div "00:19:49.737 FACTS: Países Baixos vs. Espanha | África do Sul 2010 (2/3)" at bounding box center [245, 310] width 0 height 6
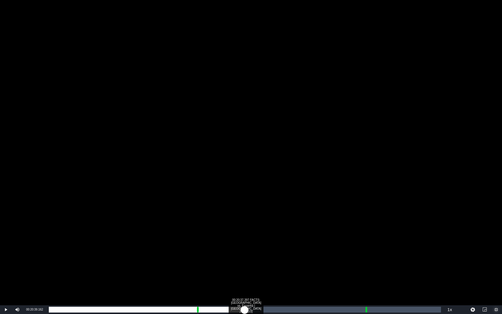
click at [253, 262] on div "00:20:37.397 FACTS: Países Baixos vs. Espanha | África do Sul 2010 (2/3)" at bounding box center [253, 310] width 0 height 6
click at [260, 262] on div "Loaded : 53.44% 00:21:16.231 FACTS: Países Baixos vs. Espanha | África do Sul 2…" at bounding box center [245, 310] width 392 height 6
click at [266, 262] on div "Loaded : 54.57% 00:21:55.065 FACTS: Países Baixos vs. Espanha | África do Sul 2…" at bounding box center [245, 310] width 392 height 6
click at [271, 262] on div "00:22:30.369 FACTS: Países Baixos vs. Espanha | África do Sul 2010 (2/3)" at bounding box center [271, 310] width 0 height 6
click at [276, 262] on div "Loaded : 57.95% 00:23:00.377 FACTS: Países Baixos vs. Espanha | África do Sul 2…" at bounding box center [245, 310] width 392 height 6
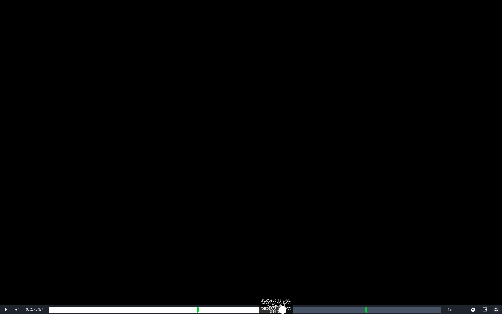
click at [282, 262] on div "Loaded : 59.36% 00:23:39.211 FACTS: Países Baixos vs. Espanha | África do Sul 2…" at bounding box center [245, 310] width 392 height 6
click at [288, 262] on div "Loaded : 61.32% 00:24:14.515 FACTS: Países Baixos vs. Espanha | África do Sul 2…" at bounding box center [245, 310] width 392 height 6
click at [294, 262] on div "00:24:49.819 FACTS: Países Baixos vs. Espanha | África do Sul 2010 (2/3)" at bounding box center [294, 310] width 0 height 6
click at [301, 262] on div "00:25:30.418 FACTS: Países Baixos vs. Espanha | África do Sul 2010 (2/3)" at bounding box center [301, 310] width 0 height 6
click at [307, 262] on div "00:26:11.018 FACTS: Países Baixos vs. Espanha | África do Sul 2010 (2/3)" at bounding box center [307, 310] width 0 height 6
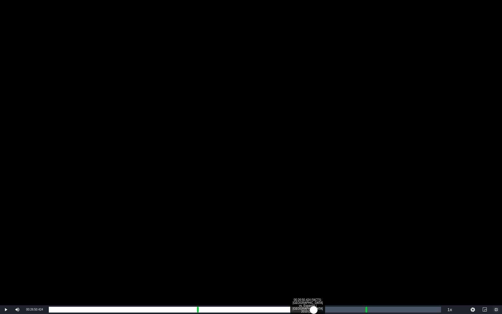
click at [314, 262] on div "Loaded : 68.36% 00:26:50.424 FACTS: Países Baixos vs. Espanha | África do Sul 2…" at bounding box center [245, 310] width 392 height 6
click at [319, 262] on div "Loaded : 70.33% 00:27:18.095 FACTS: Países Baixos vs. Espanha | África do Sul 2…" at bounding box center [245, 310] width 392 height 6
click at [326, 262] on div "Loaded : 71.45% 00:28:05.755 FACTS: Países Baixos vs. Espanha | África do Sul 2…" at bounding box center [245, 310] width 392 height 6
click at [333, 262] on div "00:28:46.354 FACTS: Países Baixos vs. Espanha | África do Sul 2010 (2/3)" at bounding box center [333, 310] width 0 height 6
click at [338, 262] on div "00:29:18.128 FACTS: Países Baixos vs. Espanha | África do Sul 2010 (2/3)" at bounding box center [338, 310] width 0 height 6
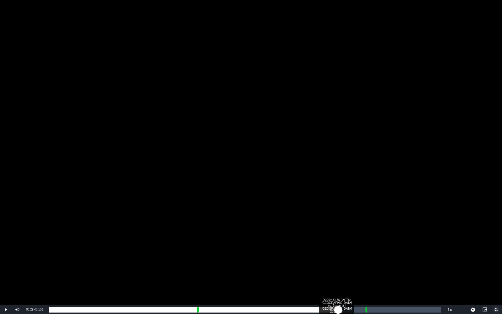
click at [343, 262] on div "00:29:48.136 FACTS: Países Baixos vs. Espanha | África do Sul 2010 (2/3)" at bounding box center [343, 310] width 0 height 6
click at [349, 262] on div "Loaded : 78.77% 00:30:21.674 FACTS: Países Baixos vs. Espanha | África do Sul 2…" at bounding box center [245, 310] width 392 height 6
click at [355, 262] on div "00:30:56.978 FACTS: Países Baixos vs. Espanha | África do Sul 2010 (2/3)" at bounding box center [355, 310] width 0 height 6
click at [360, 262] on div "00:31:28.752 FACTS: Países Baixos vs. Espanha | África do Sul 2010 (2/3)" at bounding box center [360, 310] width 0 height 6
click at [360, 262] on div "00:29:24.905" at bounding box center [204, 310] width 311 height 6
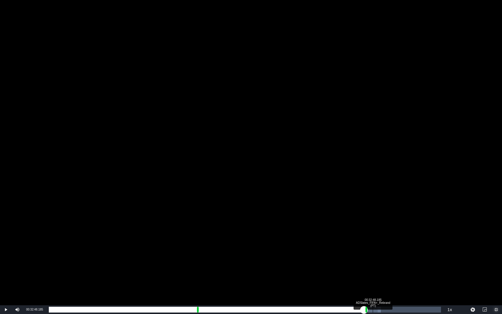
click at [373, 262] on div "00:32:48.185 ADSlates_FIFA+_Rebrand (PT)" at bounding box center [373, 310] width 0 height 6
click at [380, 262] on div "Loaded : 44.98% 00:33:28.784 ADSlates_FIFA+_Rebrand (PT) 00:00:42.330 Cue Point…" at bounding box center [245, 310] width 392 height 6
click at [389, 262] on div "Loaded : 84.97% 00:34:23.505 FACTS: Países Baixos vs. Espanha | África do Sul 2…" at bounding box center [245, 310] width 392 height 6
click at [397, 262] on div "00:35:12.931 FACTS: Países Baixos vs. Espanha | África do Sul 2010 (3/3)" at bounding box center [397, 310] width 0 height 6
click at [403, 262] on div "Loaded : 88.90% 00:35:53.530 FACTS: Países Baixos vs. Espanha | África do Sul 2…" at bounding box center [245, 310] width 392 height 6
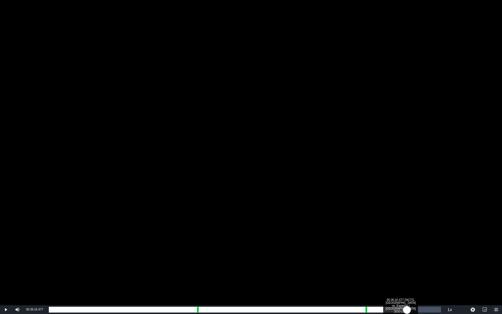
click at [407, 262] on div "00:31:46.152" at bounding box center [228, 310] width 358 height 6
click at [407, 262] on div "00:32:08.644" at bounding box center [228, 310] width 358 height 6
click at [418, 262] on div "Loaded : 92.00% 00:37:23.555 FACTS: Países Baixos vs. Espanha | África do Sul 2…" at bounding box center [245, 310] width 392 height 6
click at [424, 262] on div "00:37:58.858 FACTS: Países Baixos vs. Espanha | África do Sul 2010 (3/3)" at bounding box center [424, 310] width 0 height 6
click at [429, 262] on div "00:38:27.101 FACTS: Países Baixos vs. Espanha | África do Sul 2010 (3/3)" at bounding box center [429, 310] width 0 height 6
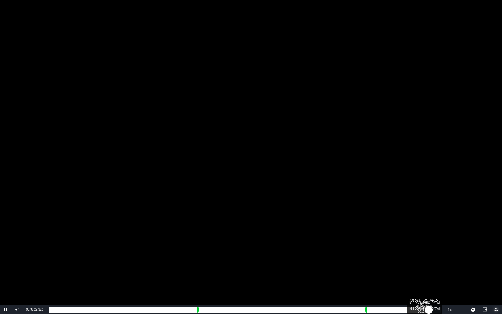
click at [429, 262] on div "00:34:21.258" at bounding box center [239, 310] width 380 height 6
click at [431, 262] on div "00:34:33.195" at bounding box center [240, 310] width 382 height 6
click at [434, 262] on div "00:34:51.578" at bounding box center [241, 310] width 385 height 6
click at [441, 262] on div "00:39:41.239 FACTS: Países Baixos vs. Espanha | África do Sul 2010 (3/3)" at bounding box center [441, 310] width 0 height 6
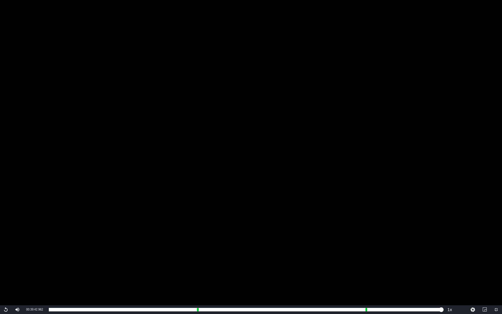
click at [433, 262] on div "Video Player" at bounding box center [251, 152] width 502 height 305
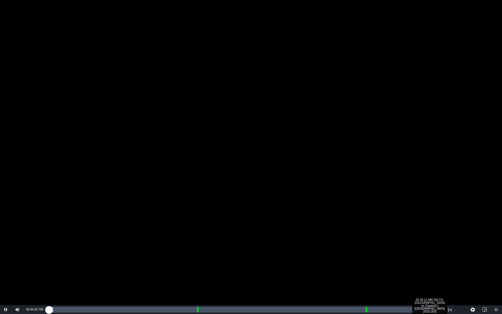
click at [437, 262] on div "Loaded : 1.12% 00:39:12.996 FACTS: Países Baixos vs. Espanha | África do Sul 20…" at bounding box center [245, 310] width 392 height 6
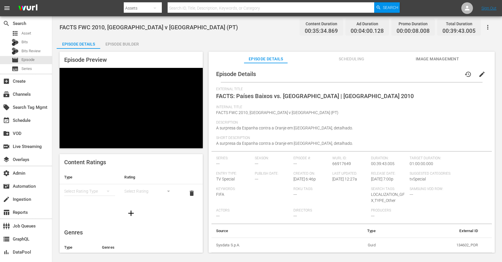
click at [122, 101] on div "Video Player" at bounding box center [131, 104] width 143 height 72
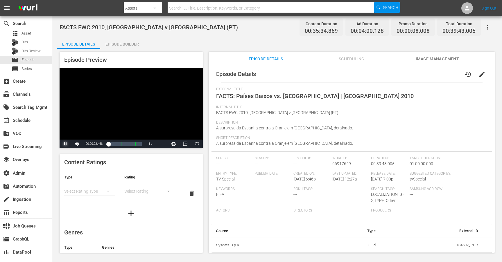
click at [65, 144] on span "Video Player" at bounding box center [65, 144] width 0 height 0
click at [29, 119] on div "event_available Schedule" at bounding box center [16, 119] width 33 height 5
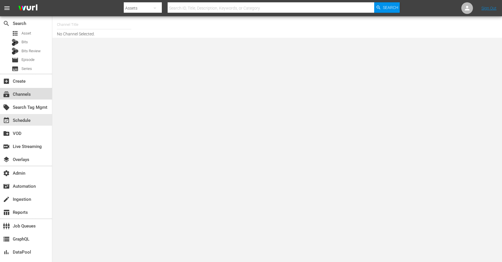
click at [27, 94] on div "subscriptions Channels" at bounding box center [16, 93] width 33 height 5
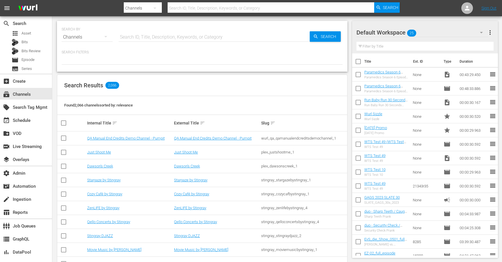
click at [147, 35] on input "text" at bounding box center [214, 37] width 191 height 14
type input "fifa_5"
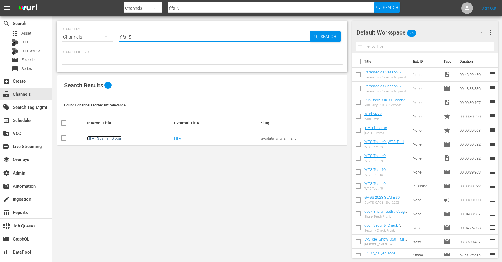
click at [117, 140] on link "FIFA+ Spanish Global" at bounding box center [104, 138] width 35 height 4
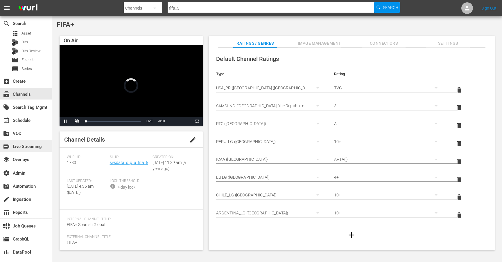
click at [28, 146] on div "switch_video Live Streaming" at bounding box center [16, 145] width 33 height 5
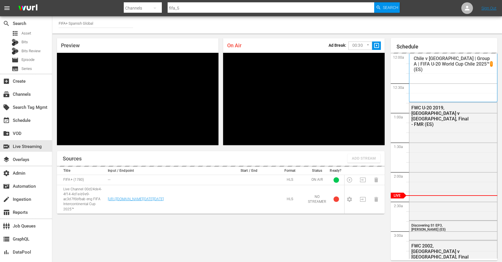
scroll to position [5, 0]
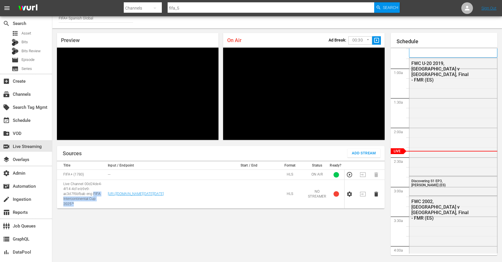
drag, startPoint x: 76, startPoint y: 204, endPoint x: 93, endPoint y: 195, distance: 19.8
click at [93, 195] on td "Live Channel 00d24de4-4f14-4d1e-b9e9-ac3d7f6bfbab eng FIFA Intercontinental Cup…" at bounding box center [81, 194] width 49 height 29
copy td "FIFA Intercontinental Cup 2025™"
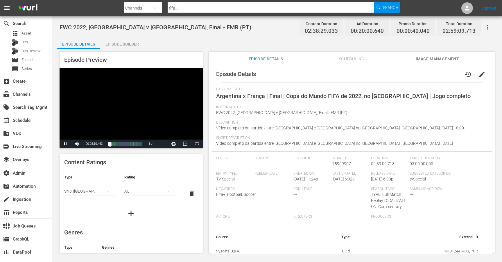
click at [65, 144] on span "Video Player" at bounding box center [65, 144] width 0 height 0
